Goal: Transaction & Acquisition: Purchase product/service

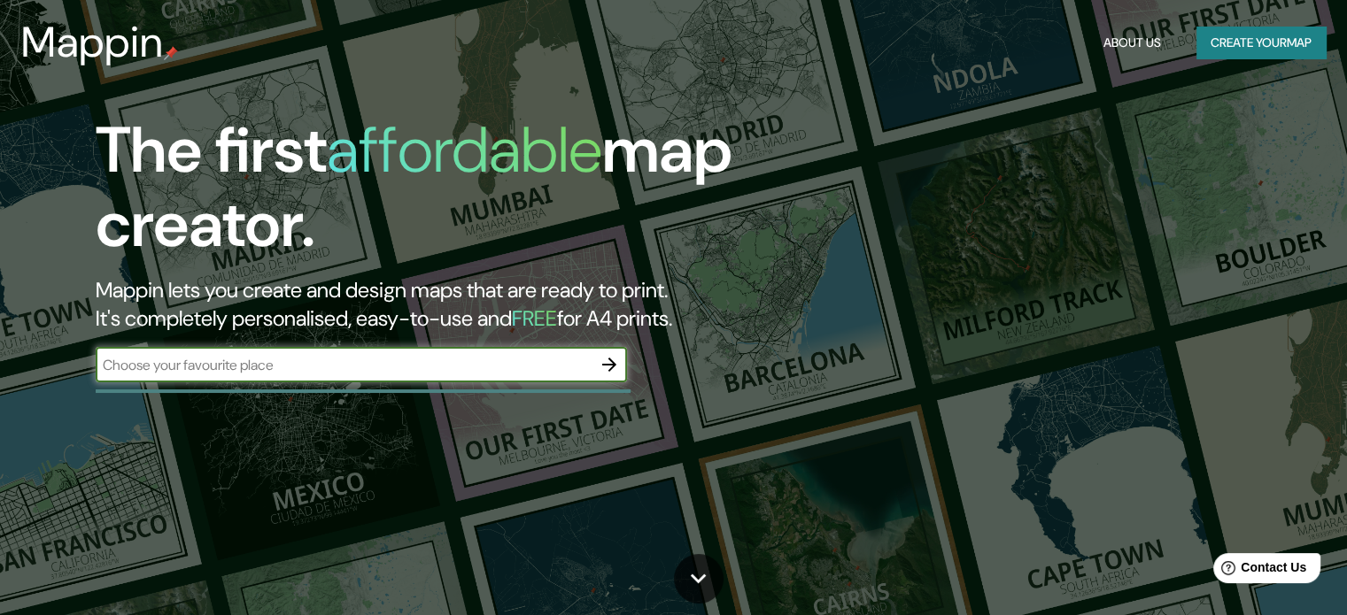
click at [613, 364] on icon "button" at bounding box center [609, 365] width 14 height 14
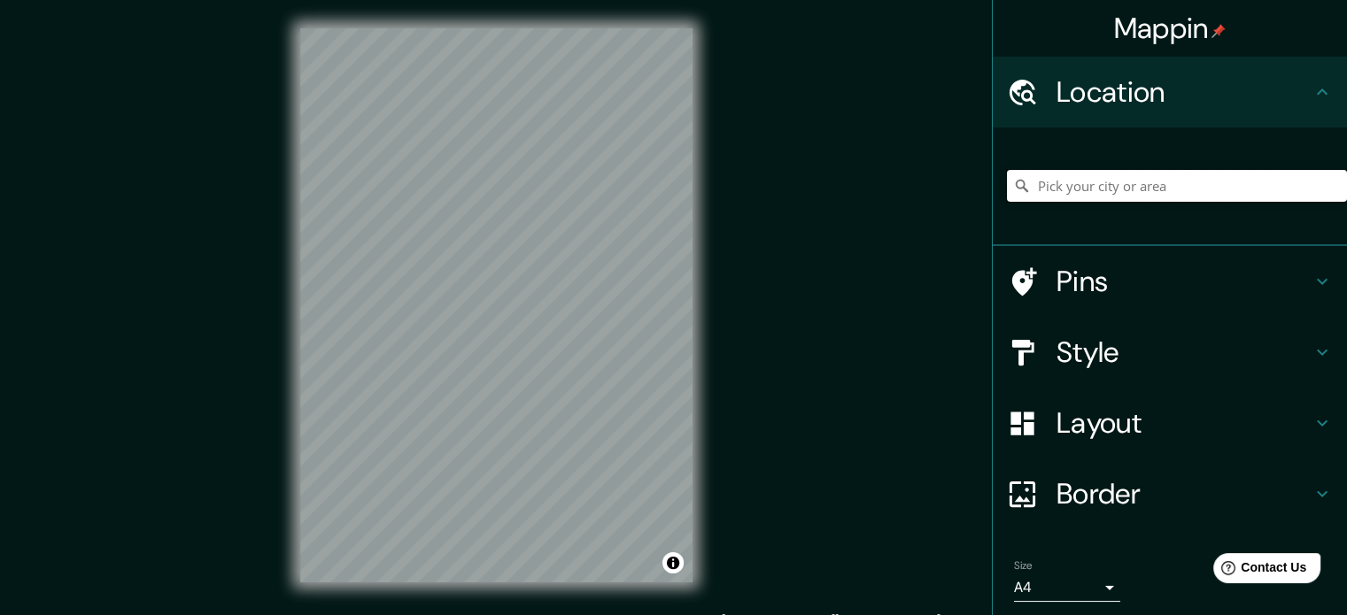
click at [1162, 179] on input "Pick your city or area" at bounding box center [1177, 186] width 340 height 32
type input "Ciudad de Guatemala, Departamento de Guatemala, Guatemala"
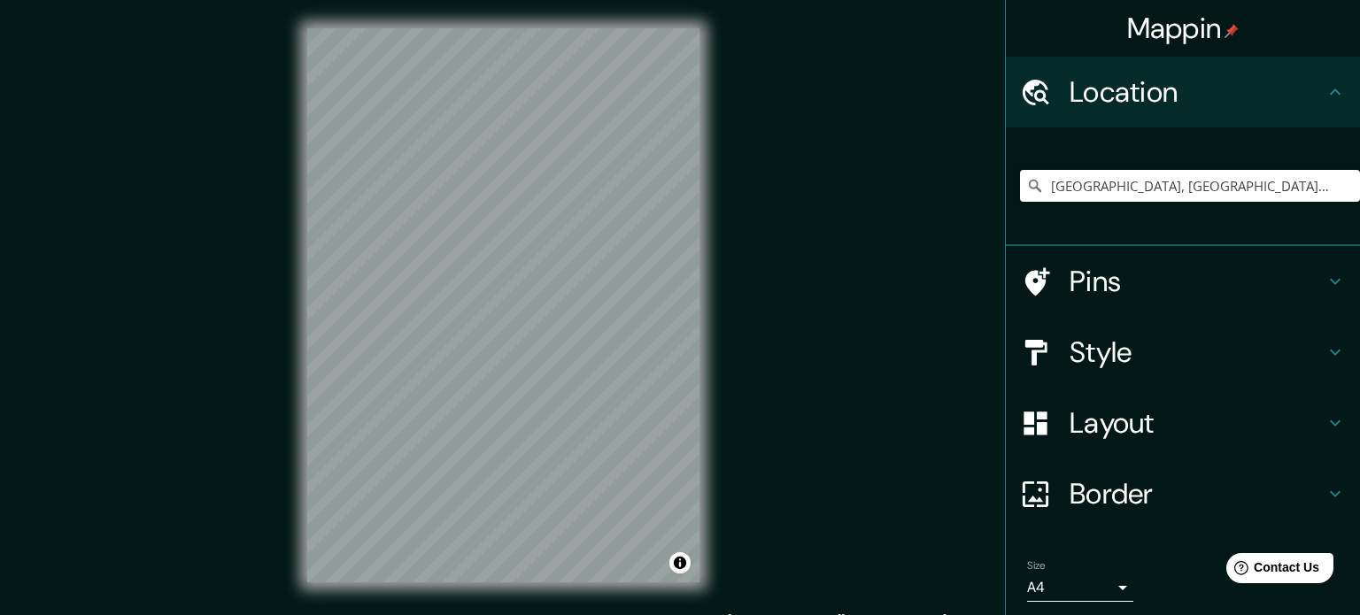
click at [1096, 586] on body "Mappin Location Ciudad de Guatemala, Departamento de Guatemala, Guatemala Ciuda…" at bounding box center [680, 307] width 1360 height 615
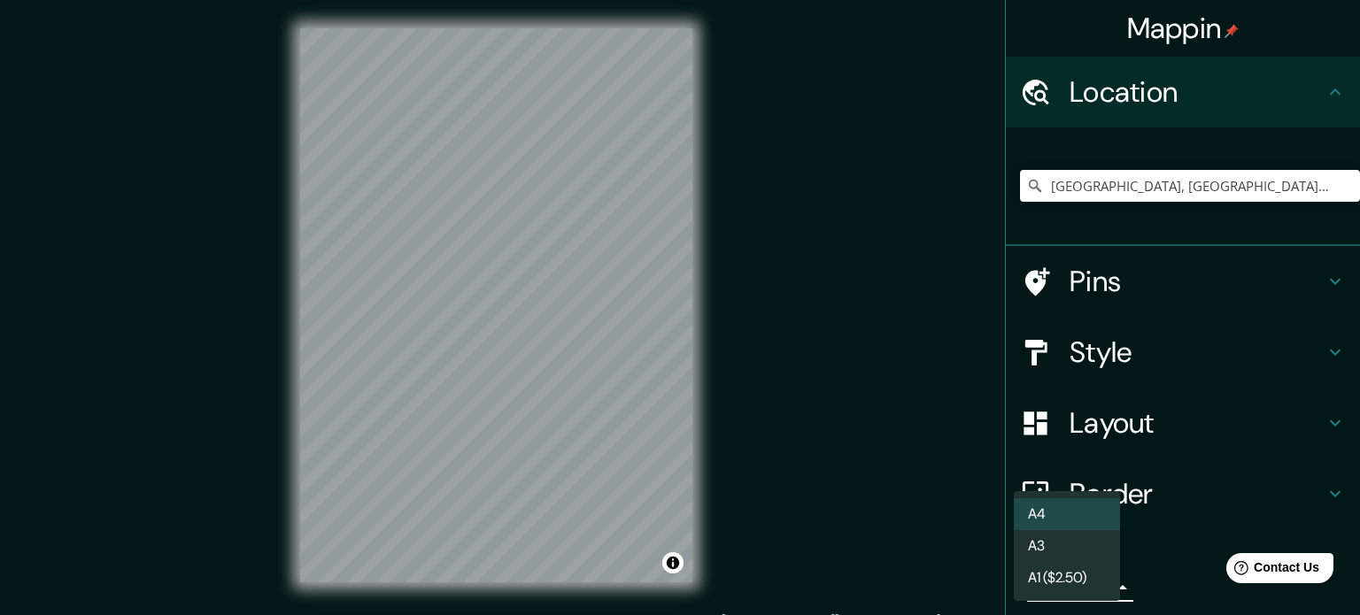
click at [1067, 549] on li "A3" at bounding box center [1067, 546] width 106 height 32
type input "a4"
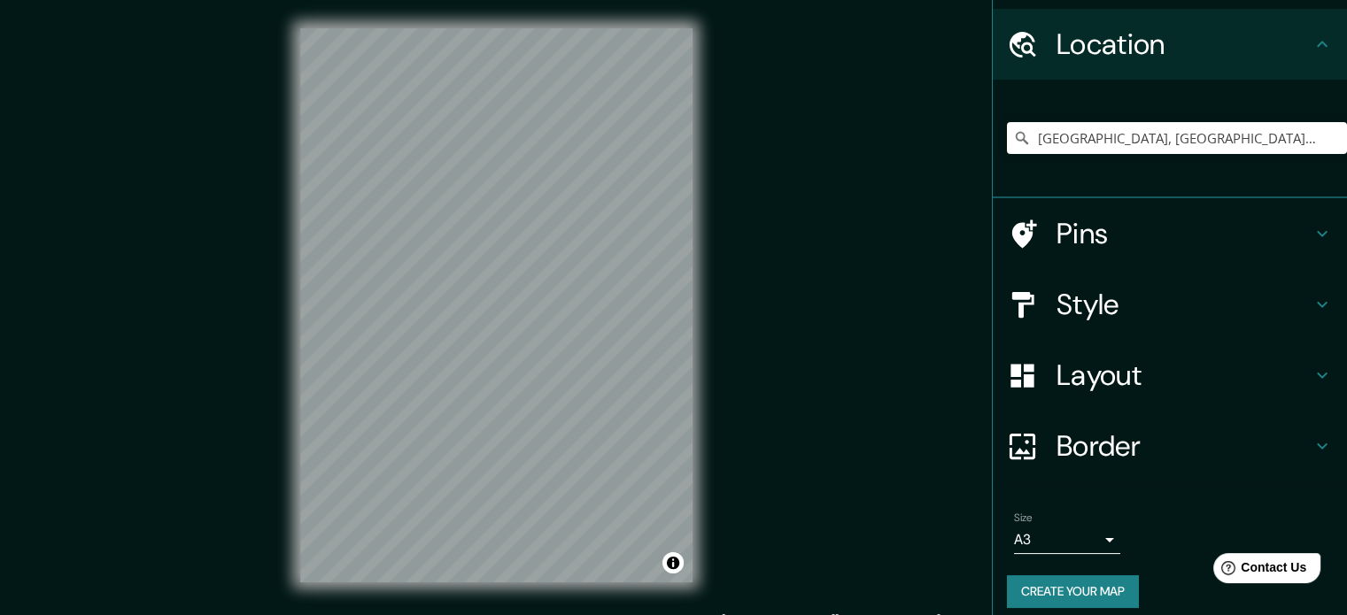
scroll to position [60, 0]
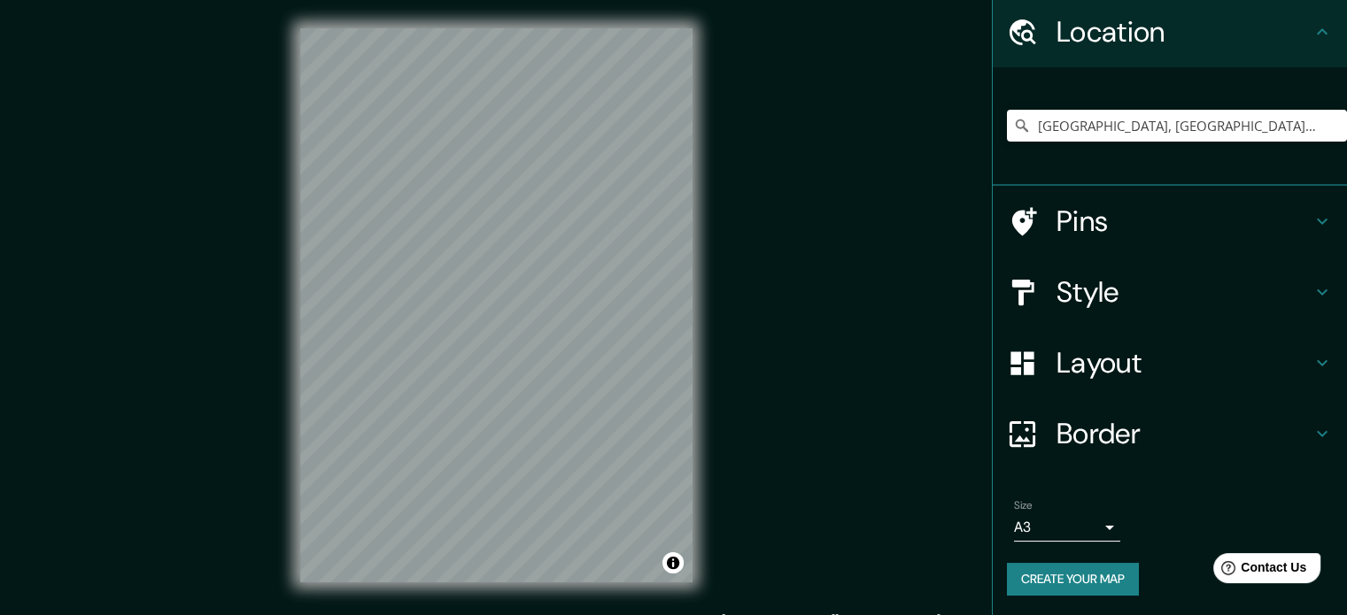
click at [1107, 581] on button "Create your map" at bounding box center [1073, 579] width 132 height 33
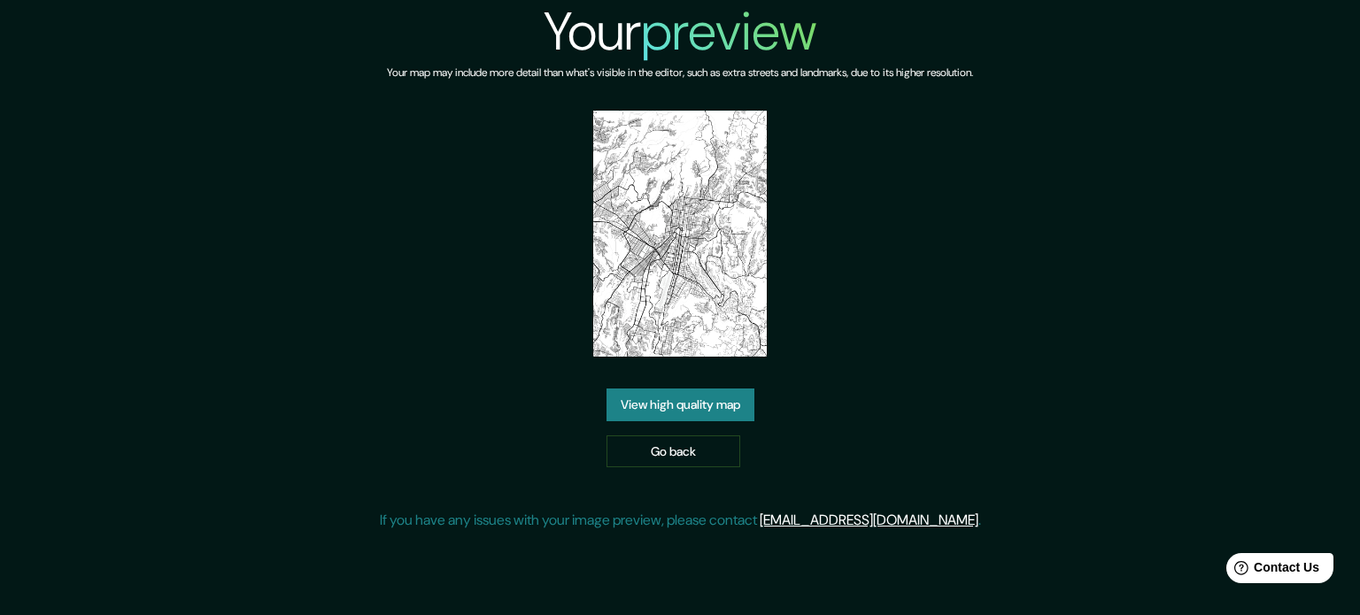
click at [728, 396] on link "View high quality map" at bounding box center [681, 405] width 148 height 33
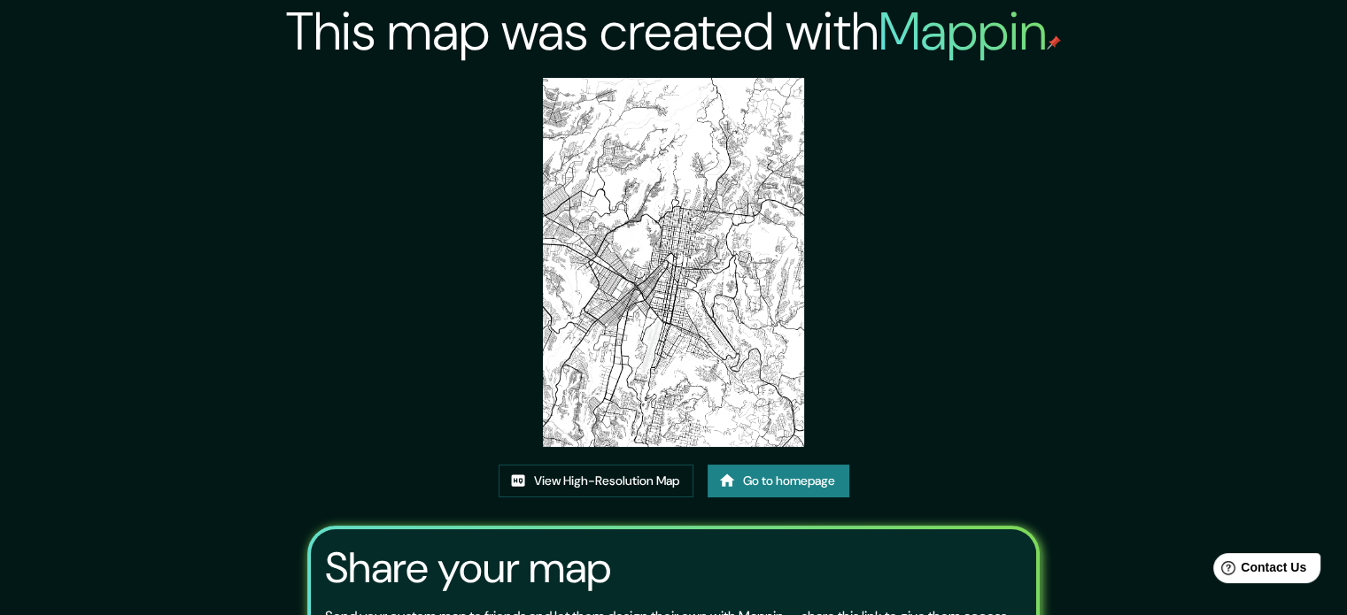
drag, startPoint x: 660, startPoint y: 256, endPoint x: 627, endPoint y: 290, distance: 47.0
